Goal: Task Accomplishment & Management: Complete application form

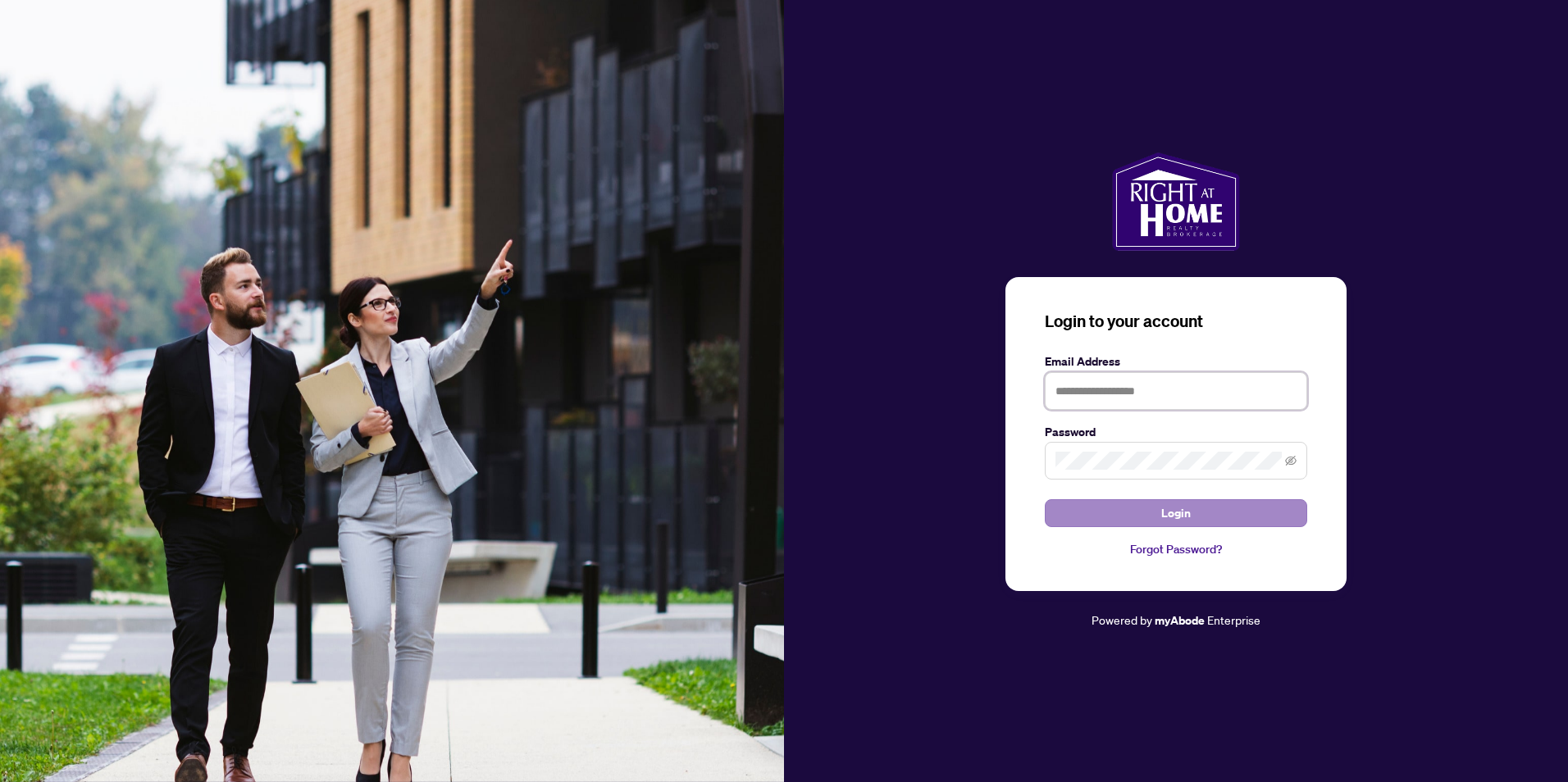
type input "**********"
click at [1179, 521] on span "Login" at bounding box center [1176, 512] width 30 height 26
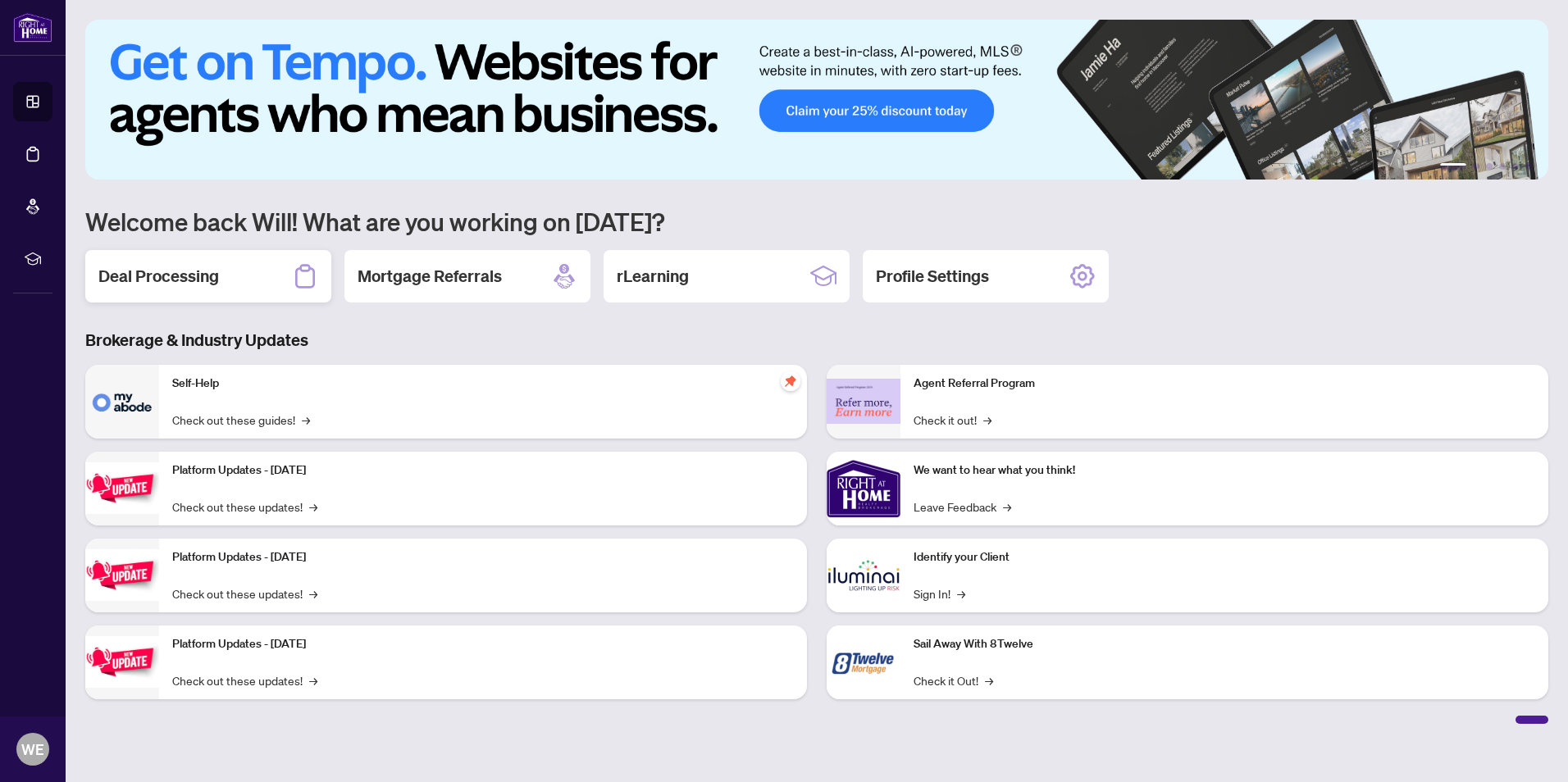
click at [208, 280] on h2 "Deal Processing" at bounding box center [159, 276] width 121 height 23
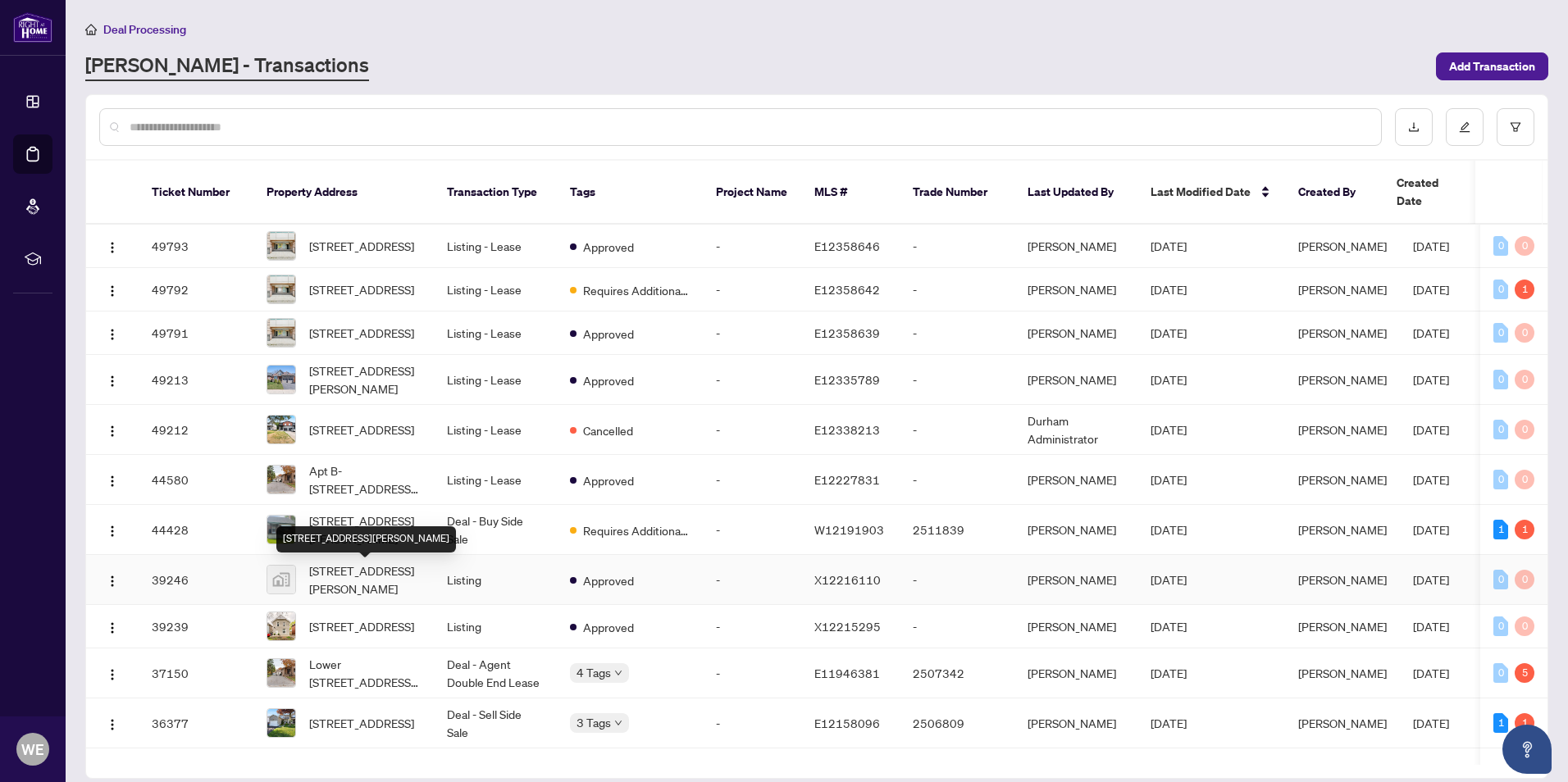
click at [385, 588] on span "203 Barnes Rd, Brighton, ON, Canada" at bounding box center [365, 580] width 111 height 36
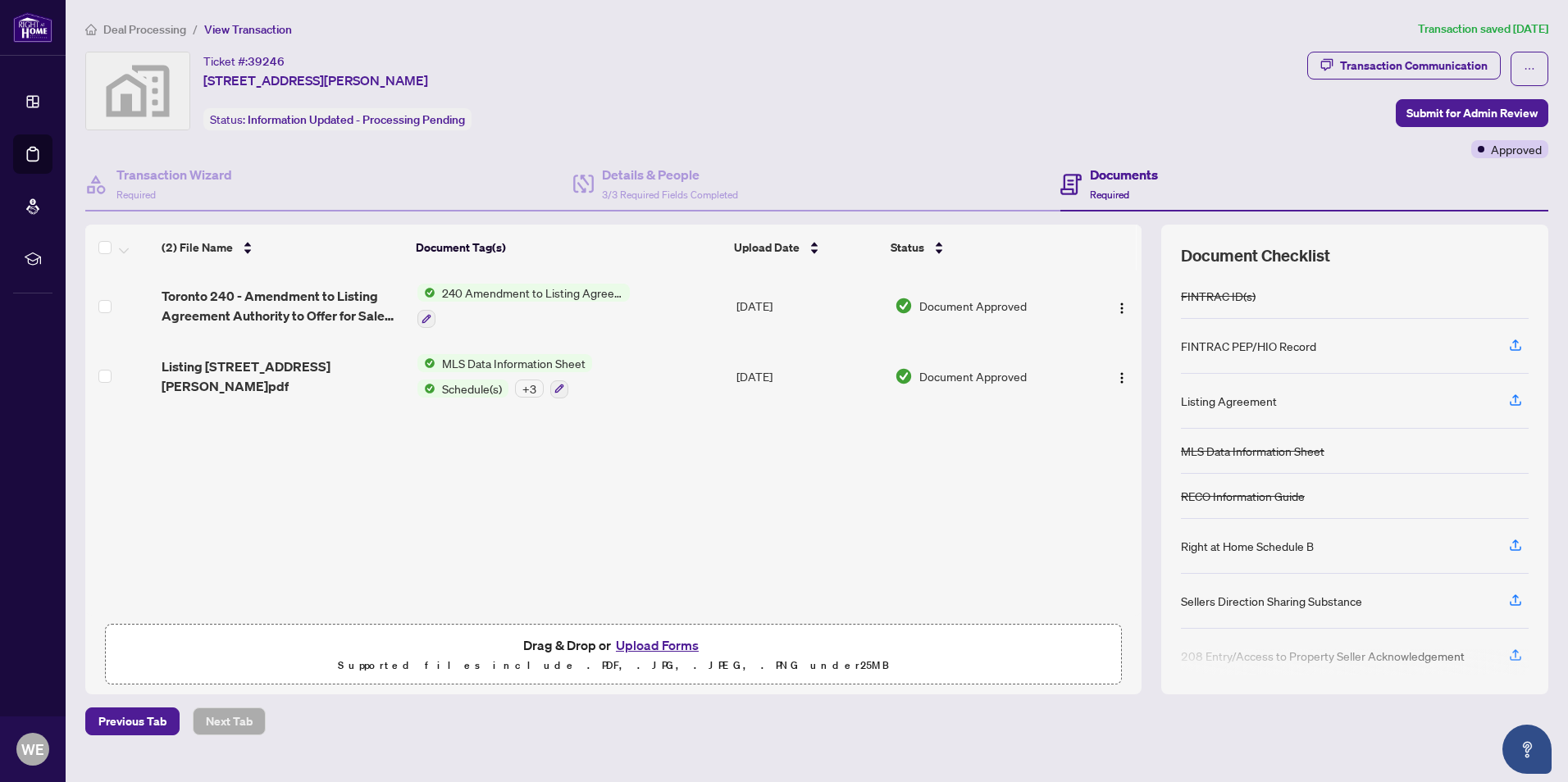
click at [641, 640] on button "Upload Forms" at bounding box center [656, 645] width 93 height 21
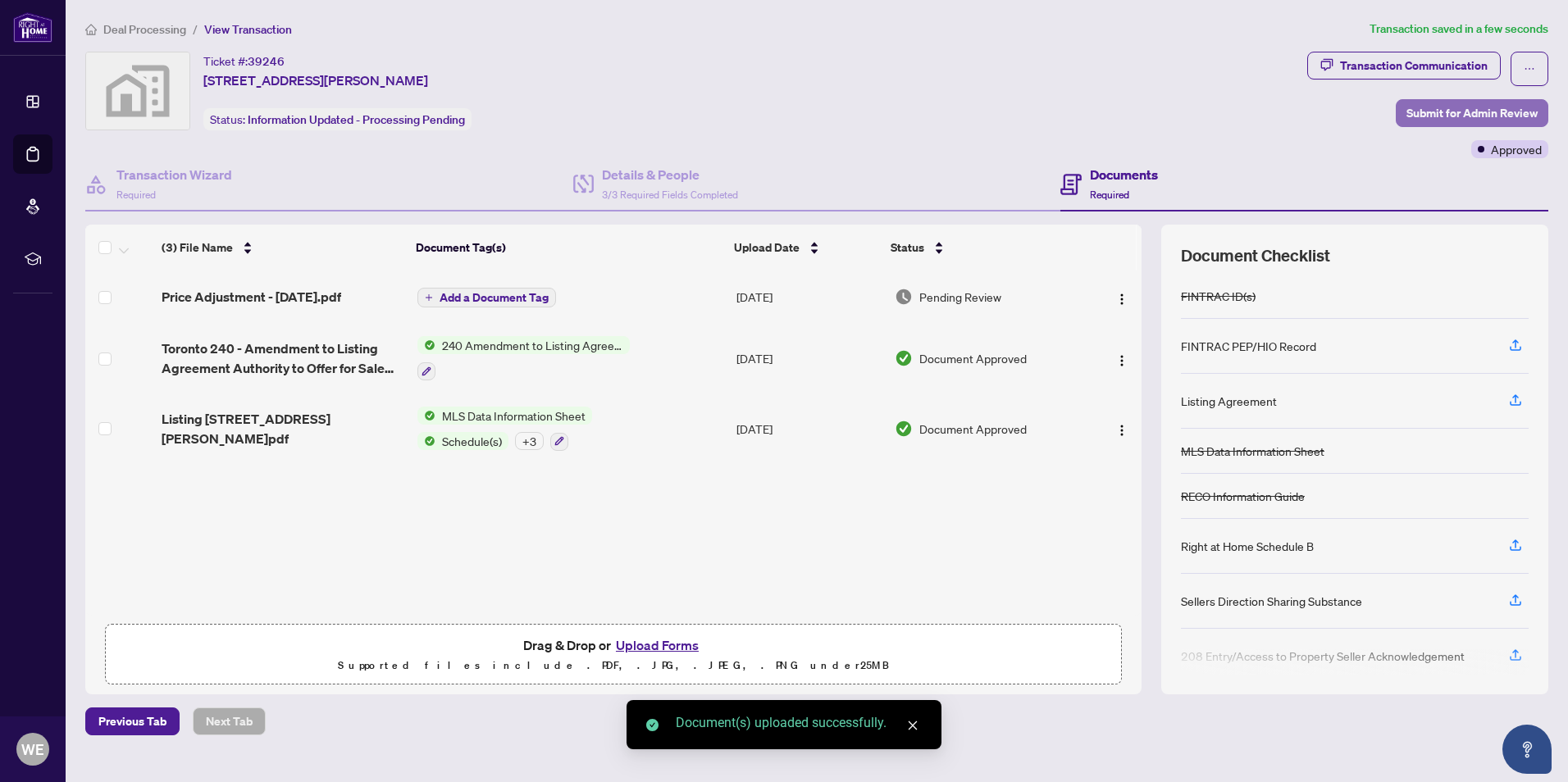
click at [1493, 108] on span "Submit for Admin Review" at bounding box center [1471, 112] width 131 height 26
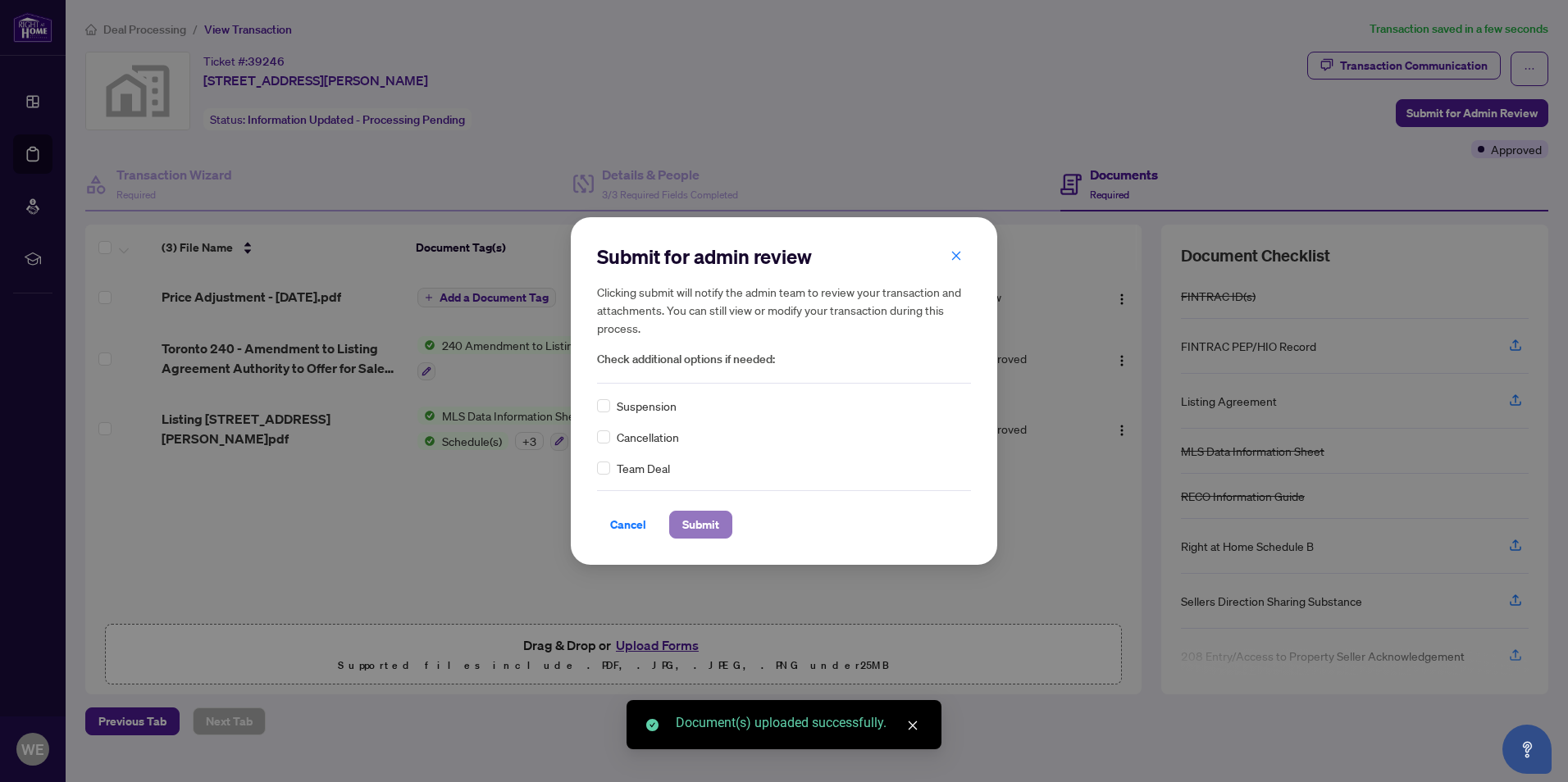
click at [707, 532] on span "Submit" at bounding box center [701, 524] width 36 height 26
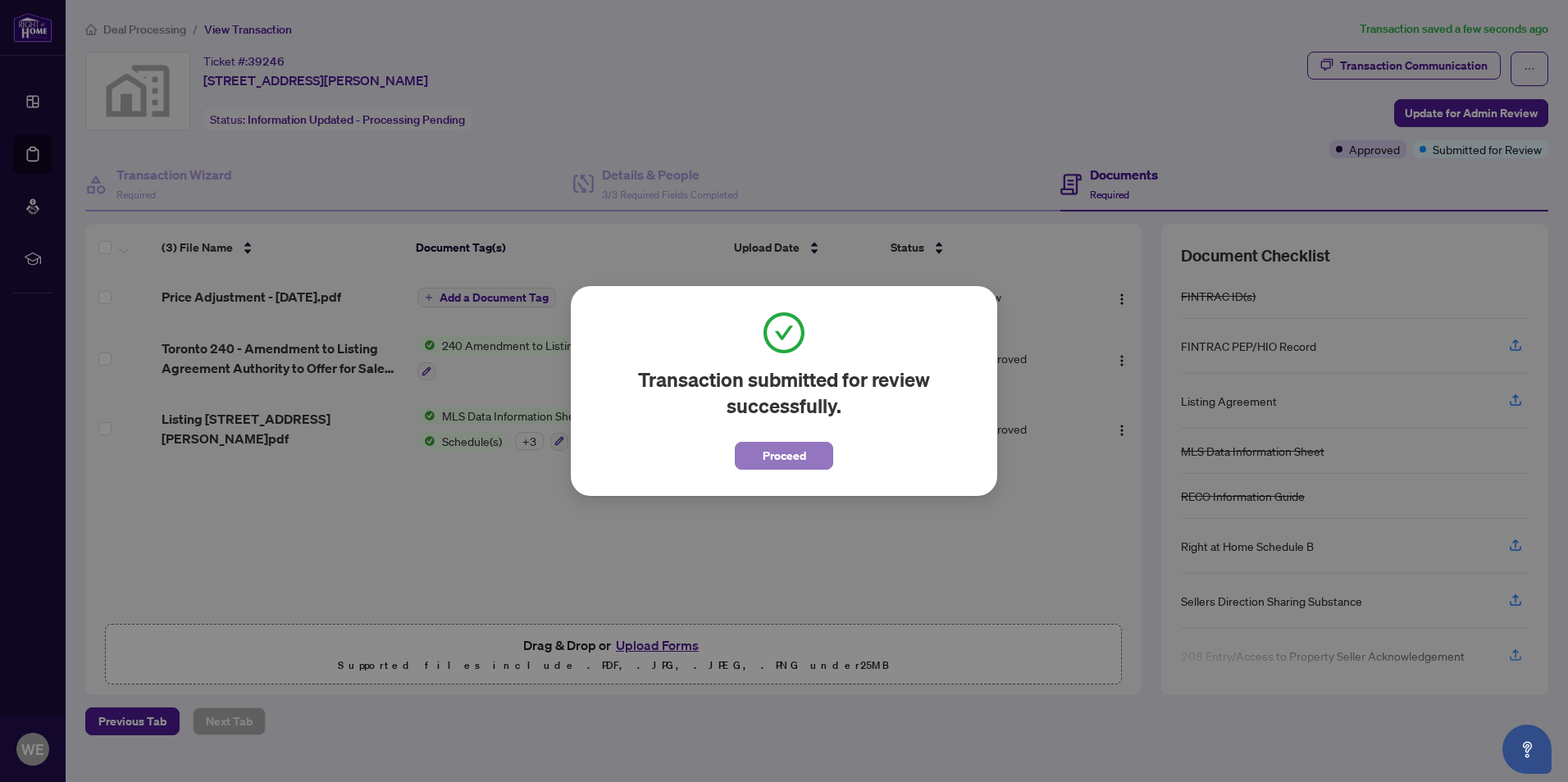
click at [775, 451] on span "Proceed" at bounding box center [784, 455] width 43 height 26
